Goal: Use online tool/utility: Utilize a website feature to perform a specific function

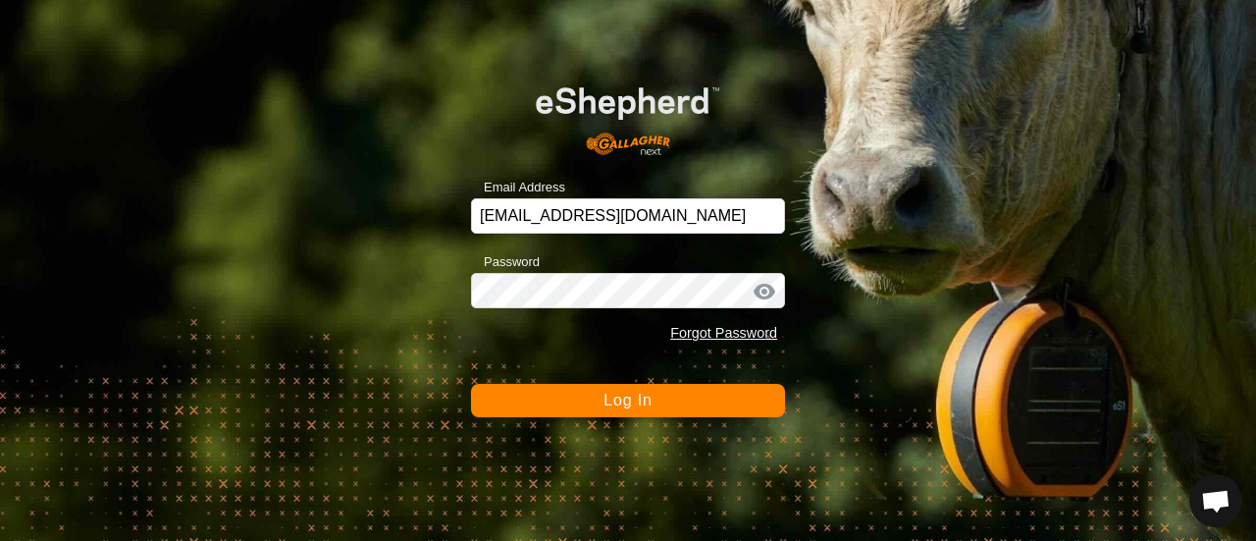
scroll to position [3819, 0]
click at [625, 407] on span "Log In" at bounding box center [628, 400] width 48 height 17
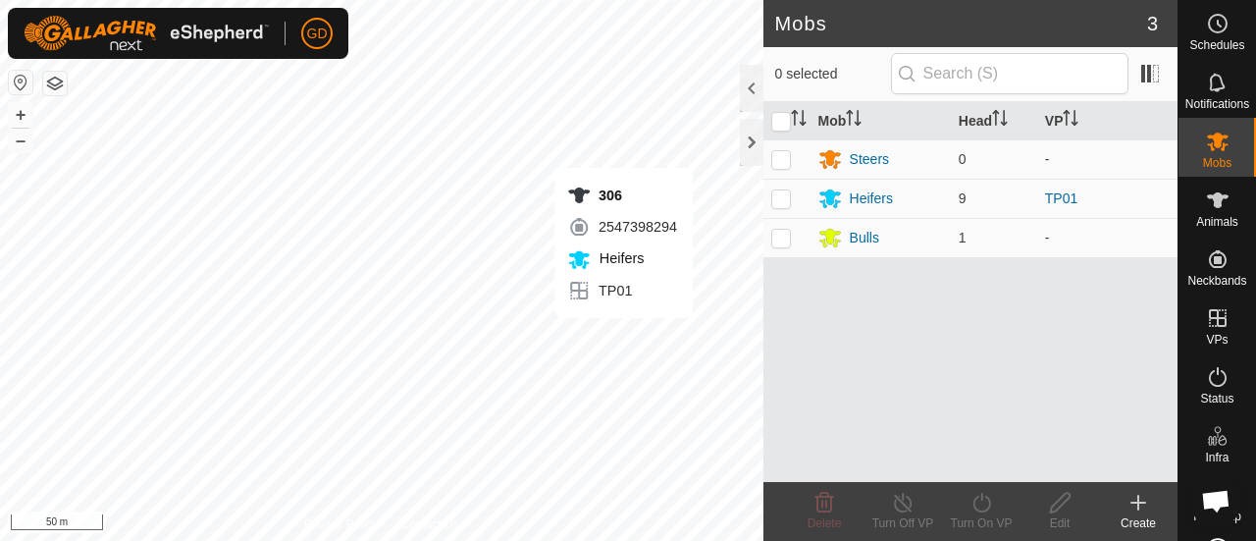
scroll to position [3819, 0]
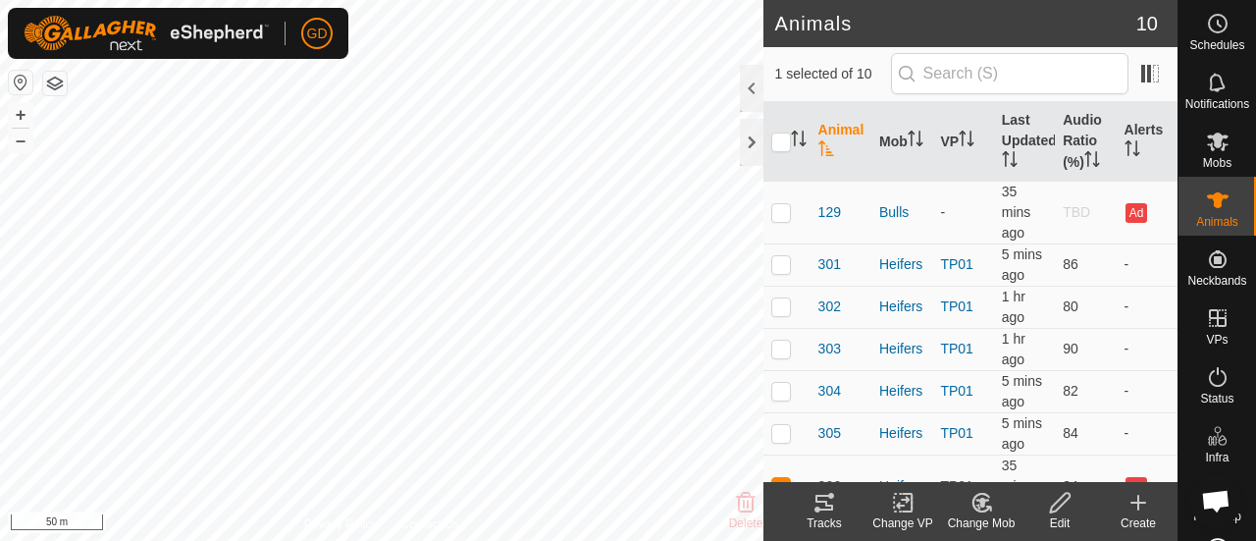
click at [823, 517] on div "Tracks" at bounding box center [824, 523] width 79 height 18
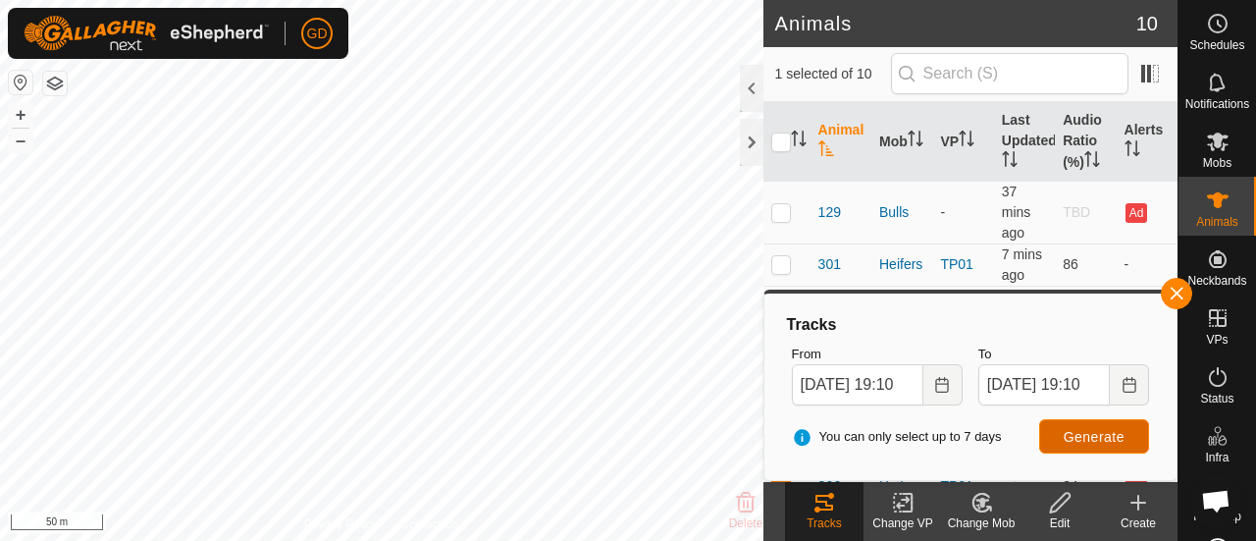
click at [1093, 433] on span "Generate" at bounding box center [1094, 437] width 61 height 16
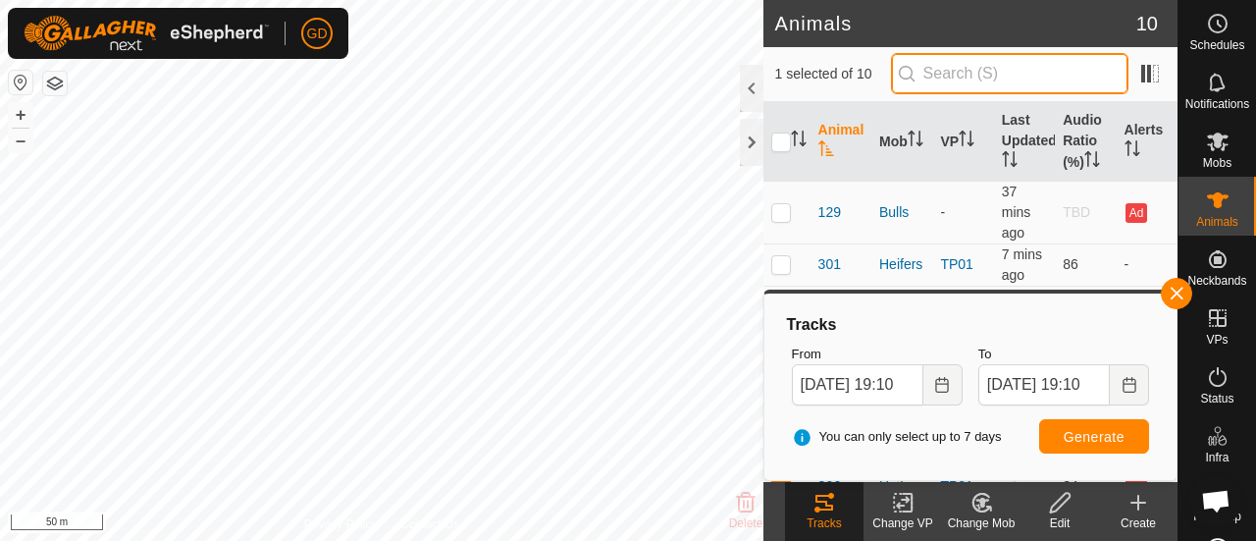
click at [974, 78] on input "text" at bounding box center [1010, 73] width 238 height 41
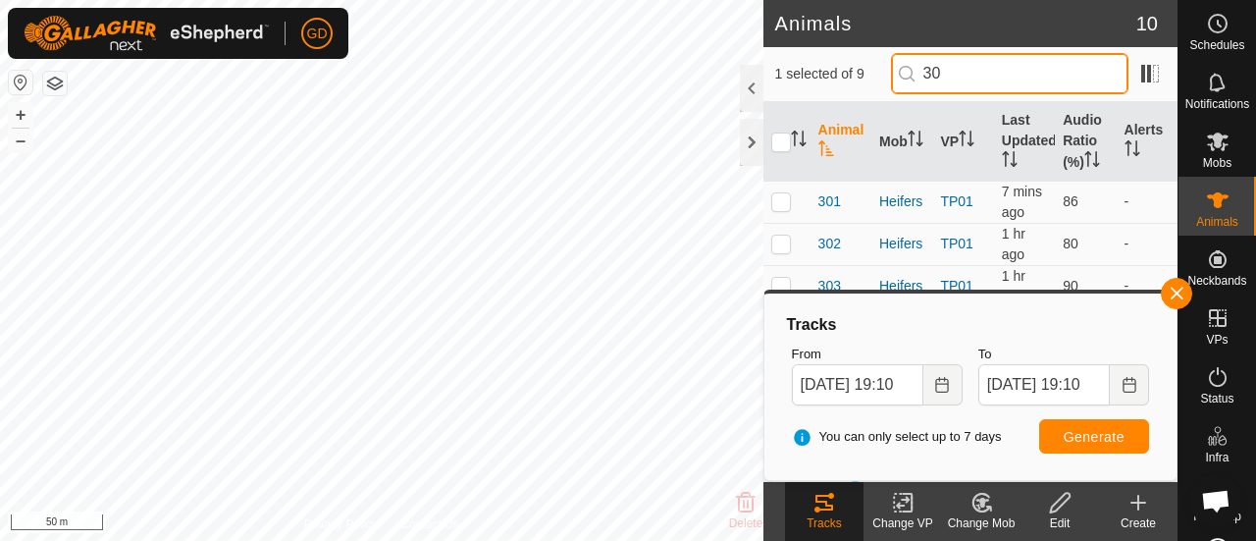
type input "306"
checkbox input "true"
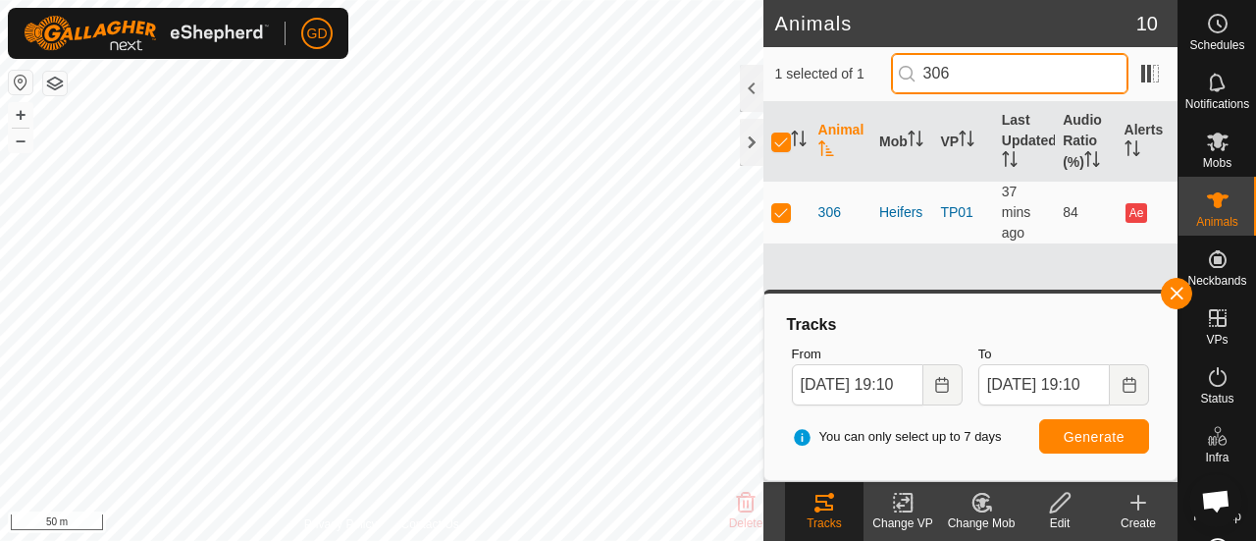
type input "306"
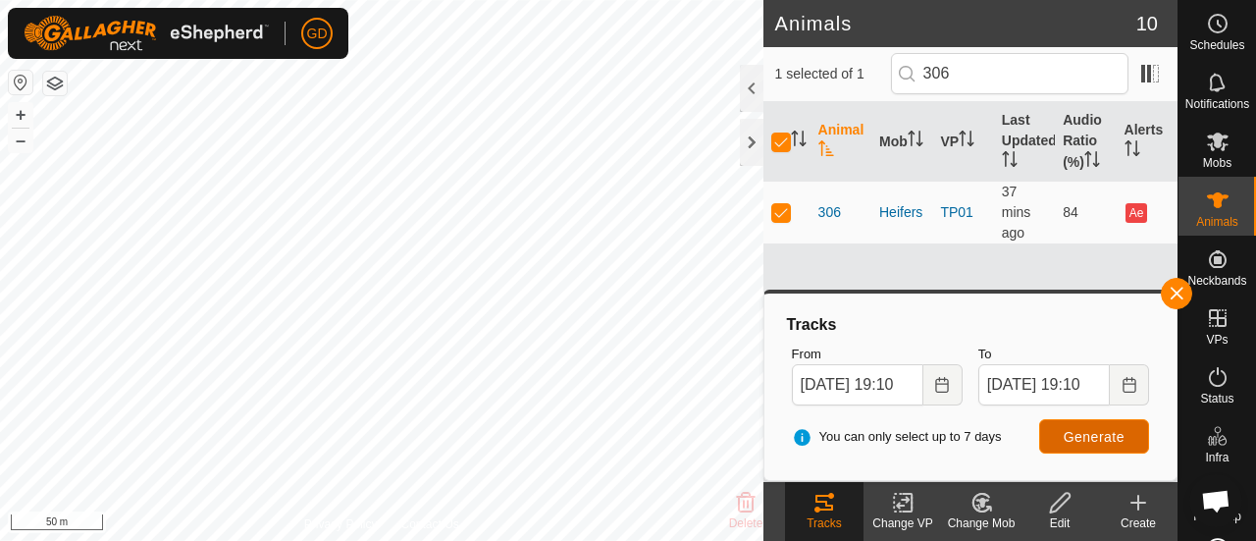
click at [1097, 430] on span "Generate" at bounding box center [1094, 437] width 61 height 16
